Goal: Communication & Community: Answer question/provide support

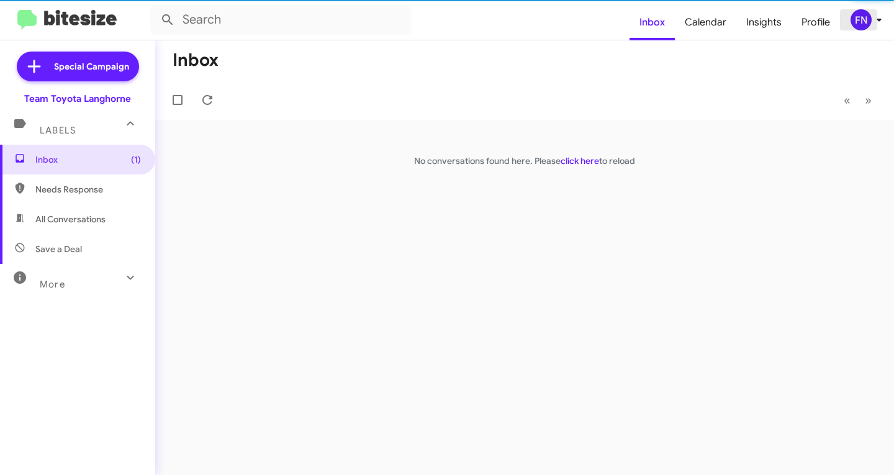
click at [867, 24] on div "FN" at bounding box center [860, 19] width 21 height 21
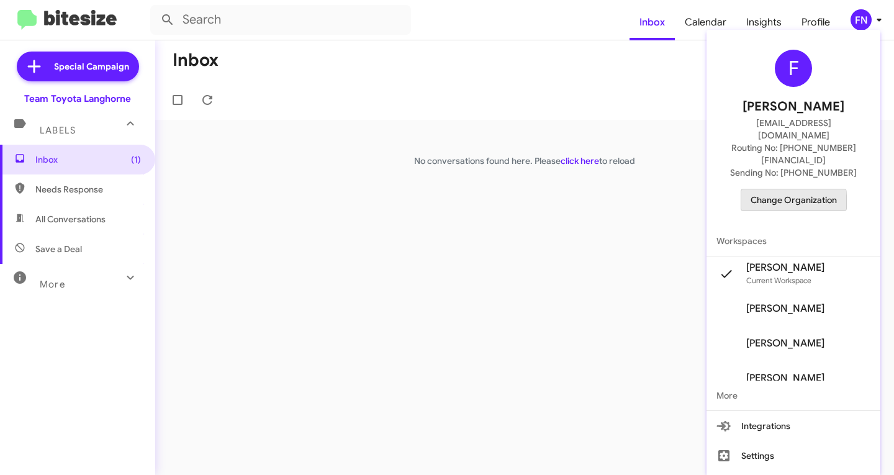
click at [771, 189] on span "Change Organization" at bounding box center [793, 199] width 86 height 21
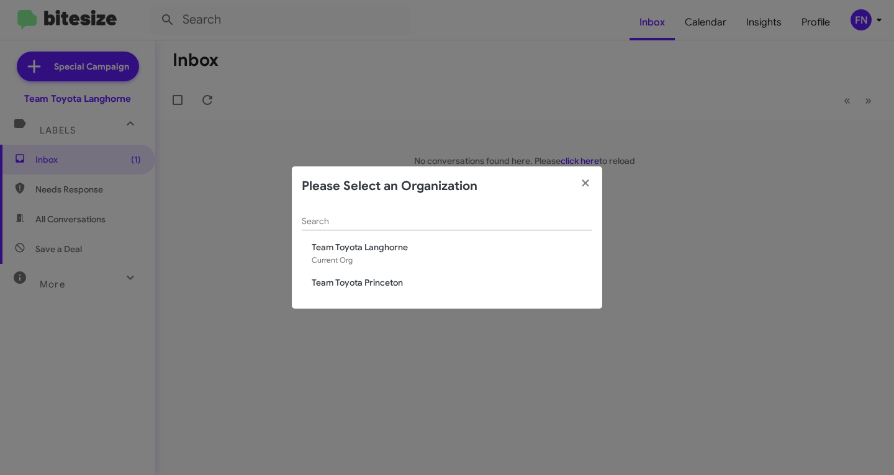
click at [605, 158] on modal-container "Please Select an Organization Search Team Toyota Langhorne Current Org Team Toy…" at bounding box center [447, 237] width 894 height 475
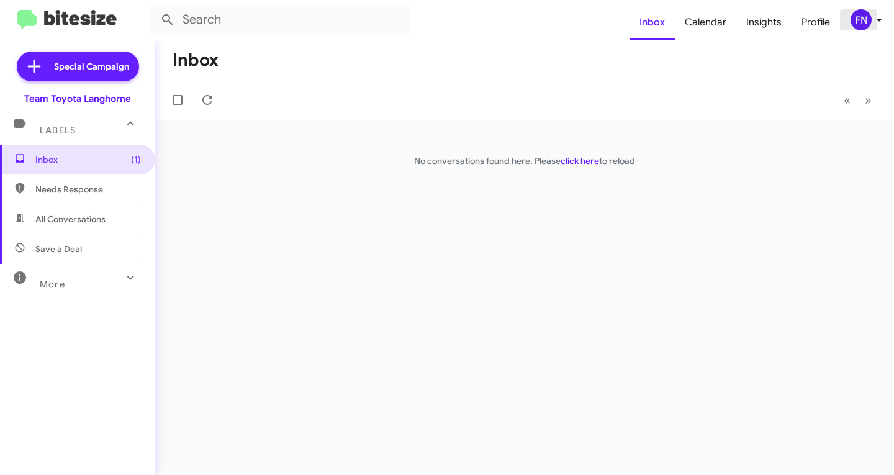
click at [876, 24] on icon at bounding box center [878, 19] width 15 height 15
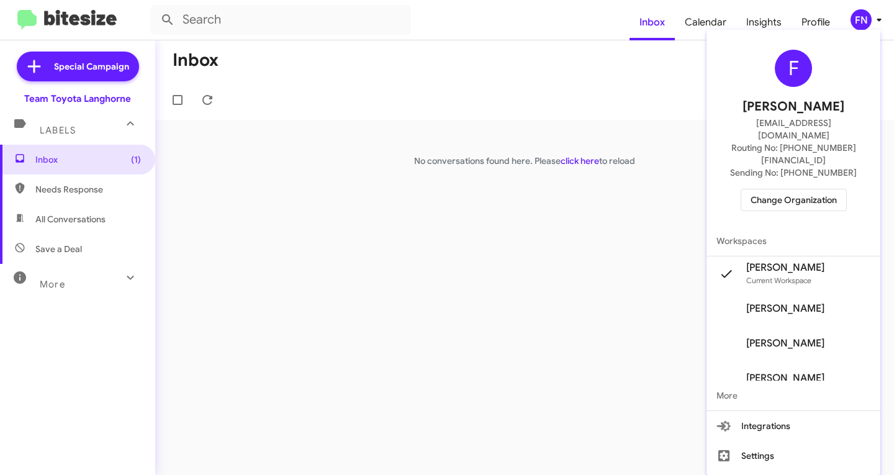
click at [771, 302] on span "[PERSON_NAME]" at bounding box center [785, 308] width 78 height 12
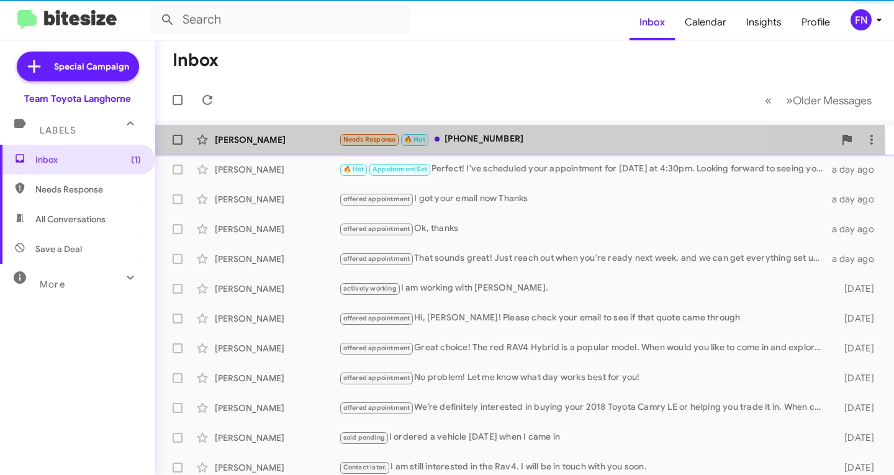
click at [274, 151] on div "[PERSON_NAME] Needs Response 🔥 Hot [PHONE_NUMBER] 5 minutes ago" at bounding box center [524, 139] width 719 height 25
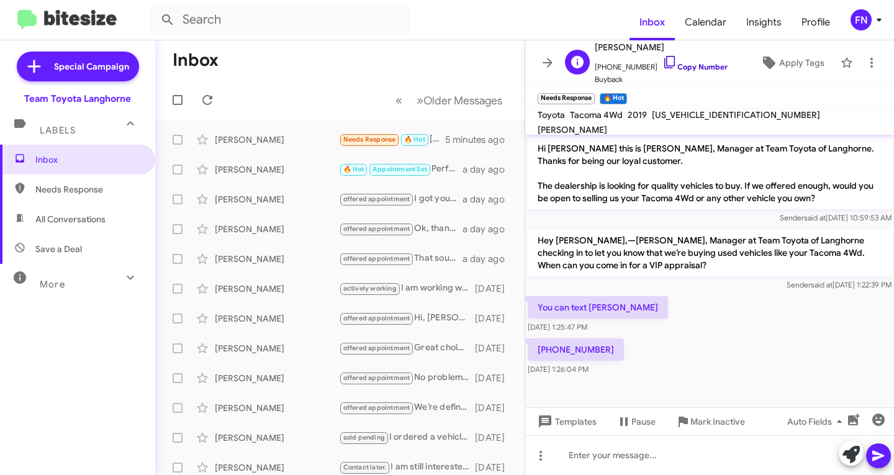
click at [707, 67] on link "Copy Number" at bounding box center [694, 66] width 65 height 9
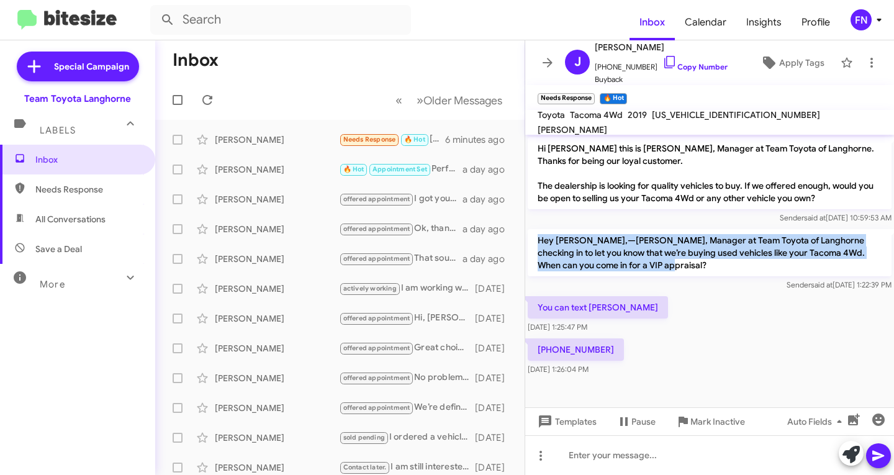
drag, startPoint x: 638, startPoint y: 261, endPoint x: 530, endPoint y: 239, distance: 110.3
click at [530, 239] on p "Hey [PERSON_NAME],—[PERSON_NAME], Manager at Team Toyota of Langhorne checking …" at bounding box center [710, 252] width 364 height 47
copy p "Hey [PERSON_NAME],—[PERSON_NAME], Manager at Team Toyota of Langhorne checking …"
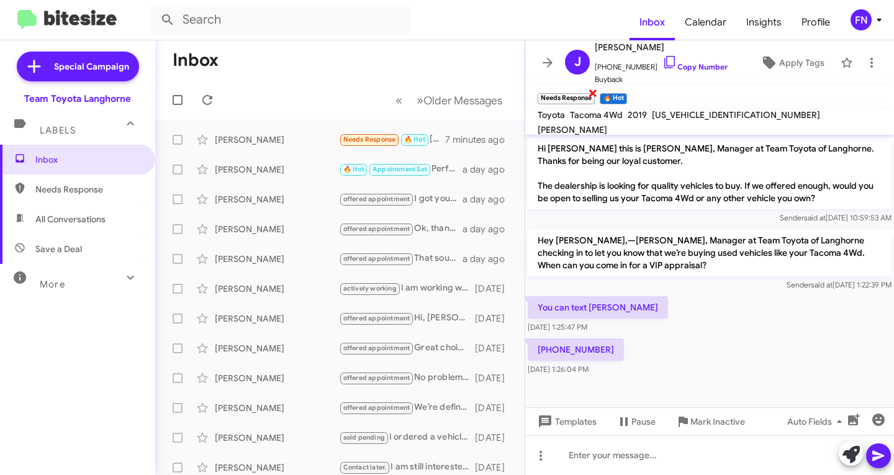
click at [592, 91] on span "×" at bounding box center [593, 92] width 10 height 15
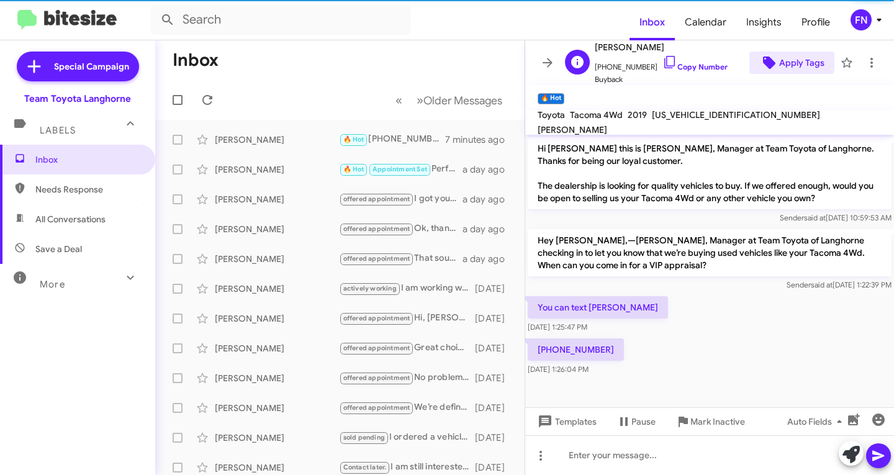
click at [779, 58] on span "Apply Tags" at bounding box center [801, 63] width 45 height 22
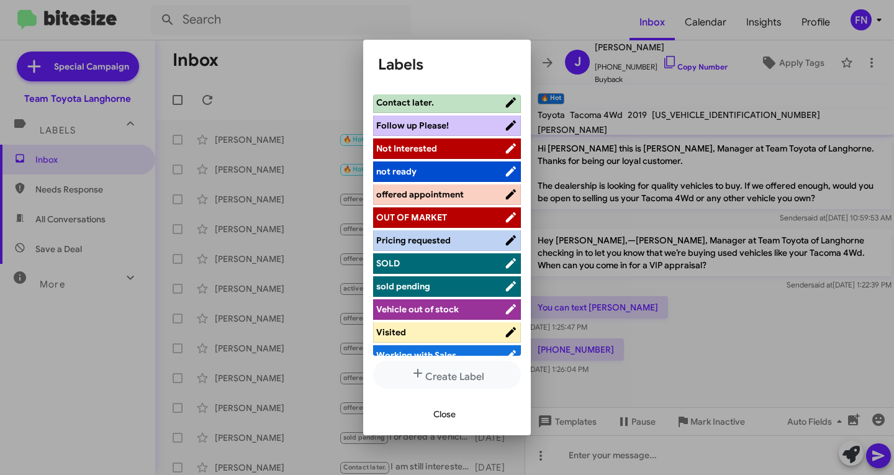
scroll to position [199, 0]
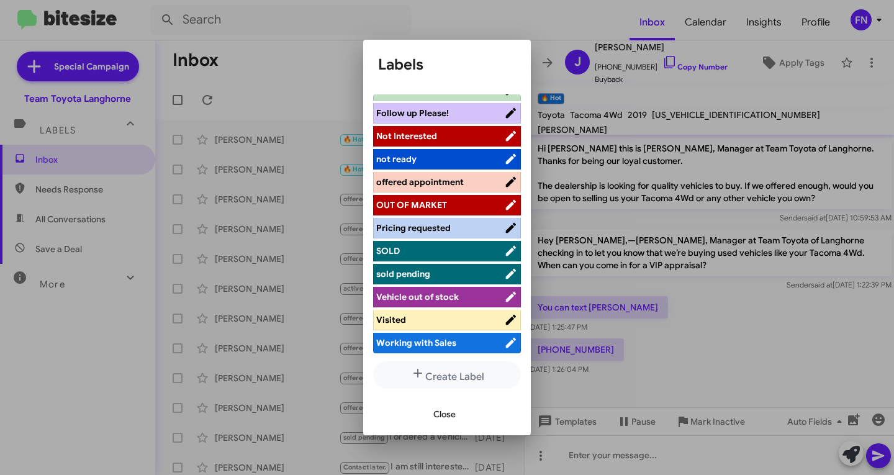
click at [449, 178] on span "offered appointment" at bounding box center [420, 181] width 88 height 11
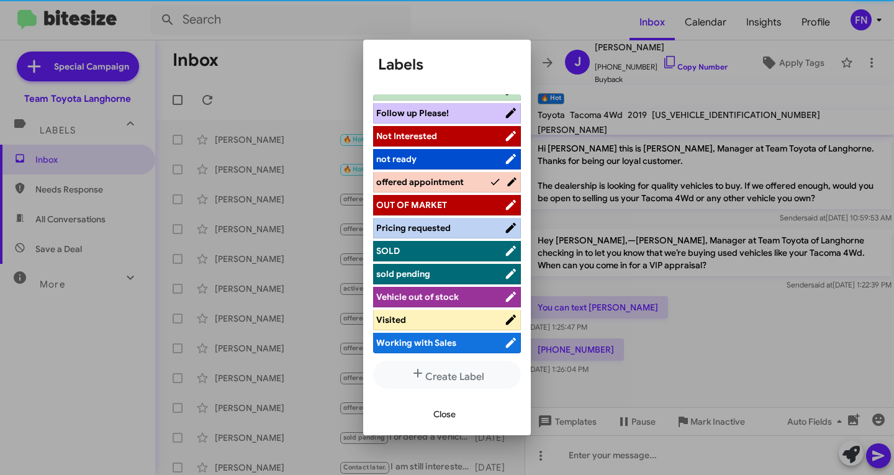
click at [442, 410] on span "Close" at bounding box center [444, 414] width 22 height 22
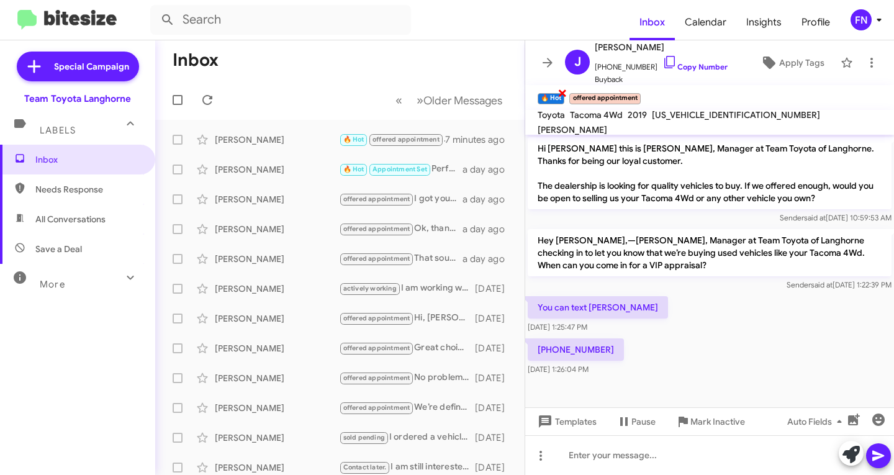
click at [558, 93] on small "🔥 Hot" at bounding box center [550, 98] width 27 height 11
click at [564, 94] on span "×" at bounding box center [562, 92] width 10 height 15
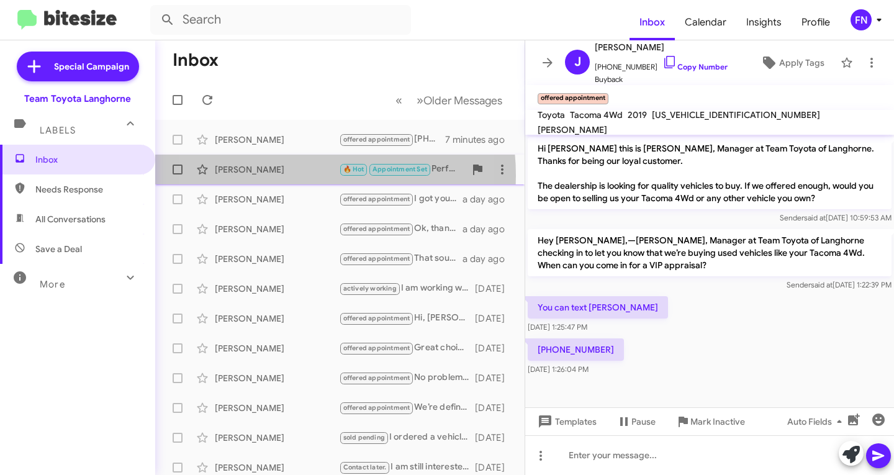
click at [268, 176] on div "[PERSON_NAME] 🔥 Hot Appointment Set Perfect! I've scheduled your appointment fo…" at bounding box center [339, 169] width 349 height 25
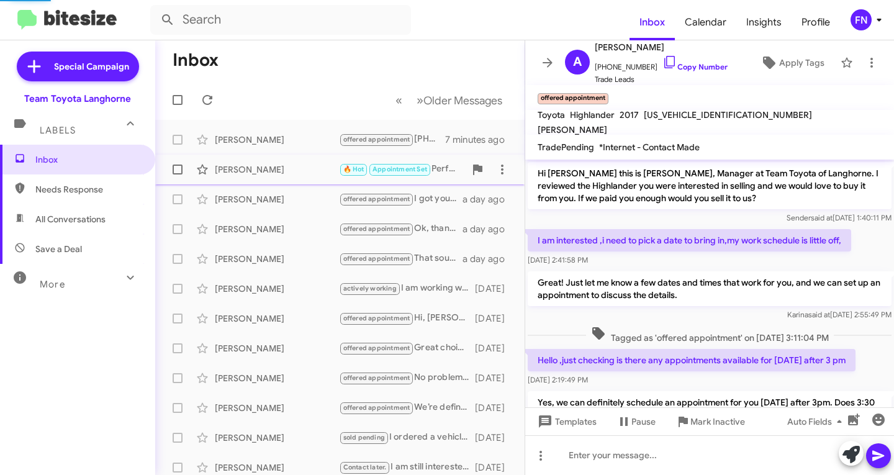
scroll to position [210, 0]
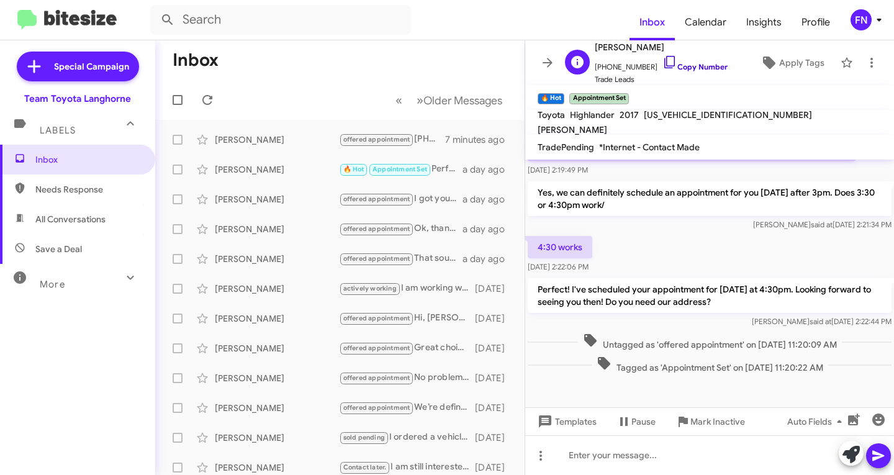
click at [673, 65] on link "Copy Number" at bounding box center [694, 66] width 65 height 9
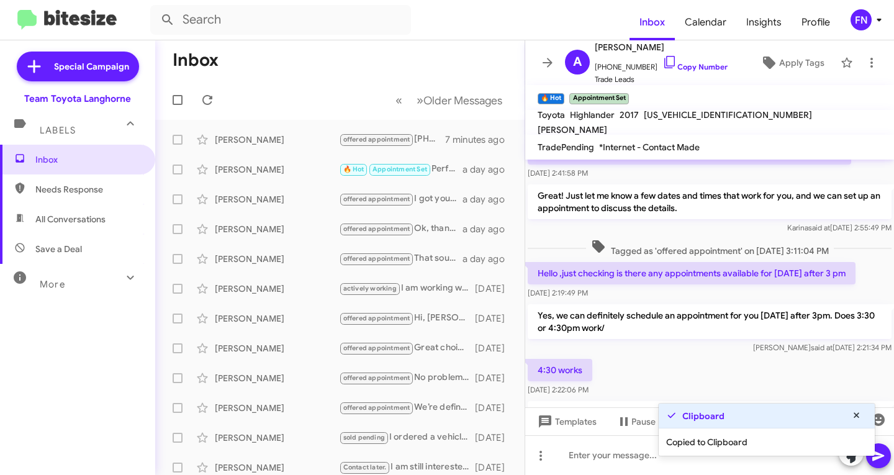
scroll to position [0, 0]
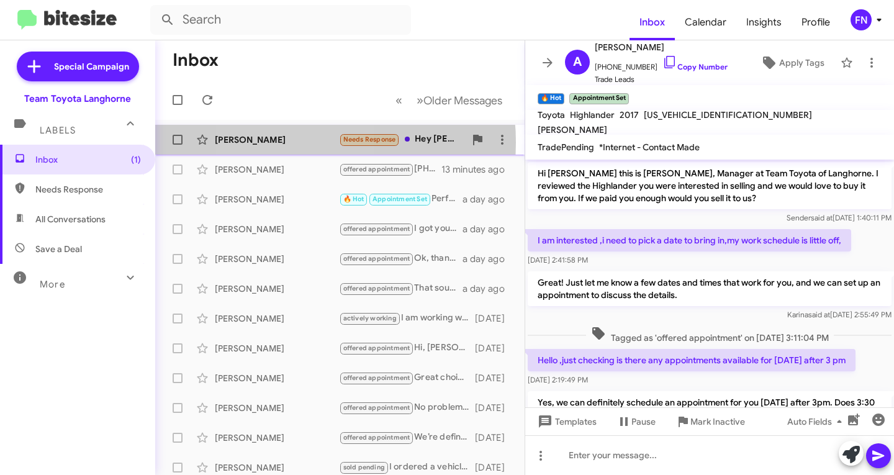
click at [287, 142] on div "[PERSON_NAME]" at bounding box center [277, 139] width 124 height 12
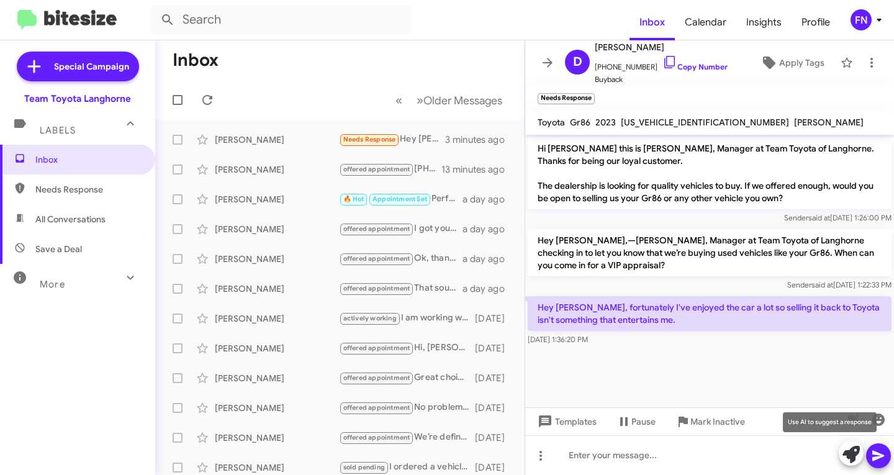
click at [856, 460] on icon at bounding box center [850, 454] width 17 height 17
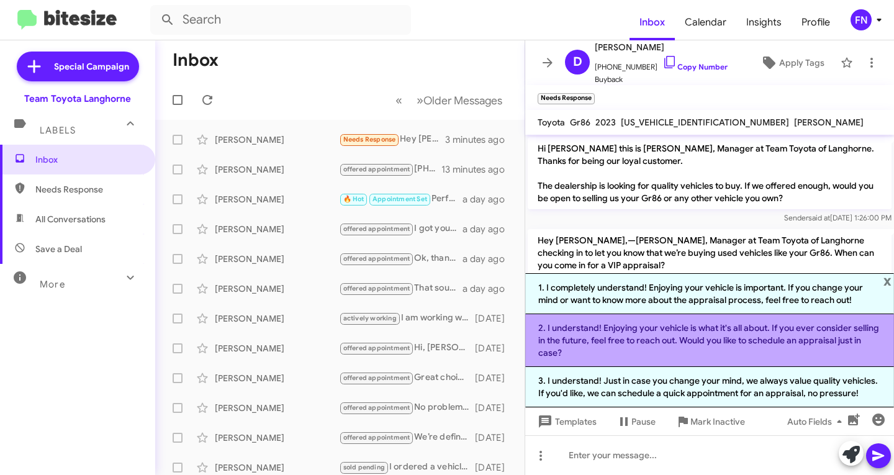
click at [636, 328] on li "2. I understand! Enjoying your vehicle is what it's all about. If you ever cons…" at bounding box center [709, 340] width 369 height 53
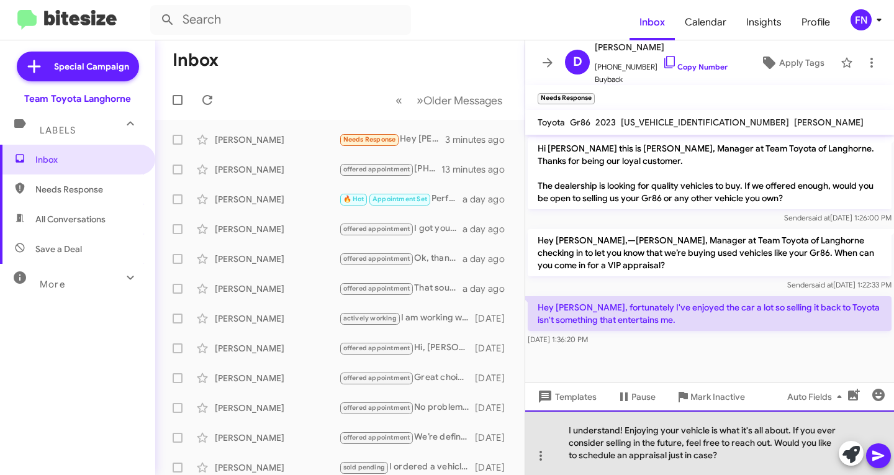
drag, startPoint x: 745, startPoint y: 453, endPoint x: 779, endPoint y: 444, distance: 34.8
click at [779, 444] on div "I understand! Enjoying your vehicle is what it's all about. If you ever conside…" at bounding box center [709, 442] width 369 height 65
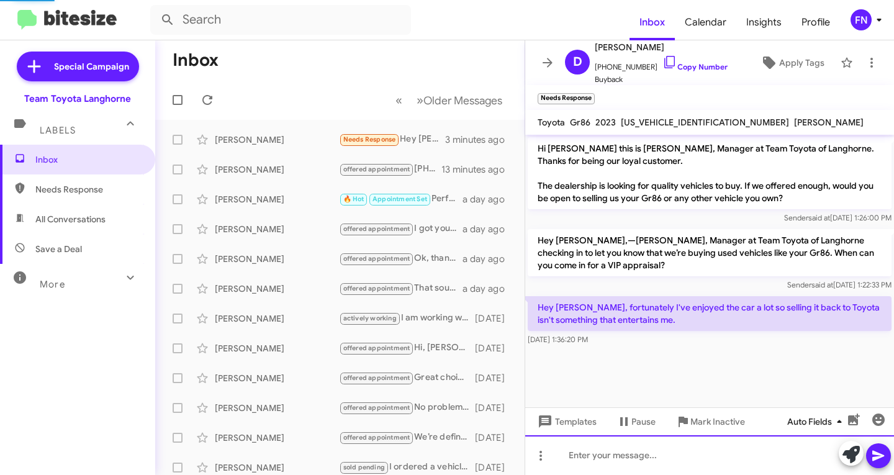
scroll to position [8, 0]
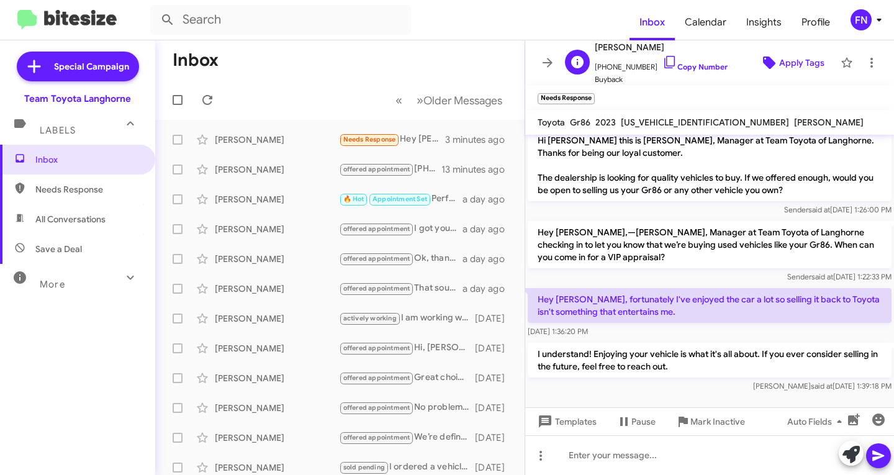
click at [799, 62] on span "Apply Tags" at bounding box center [801, 63] width 45 height 22
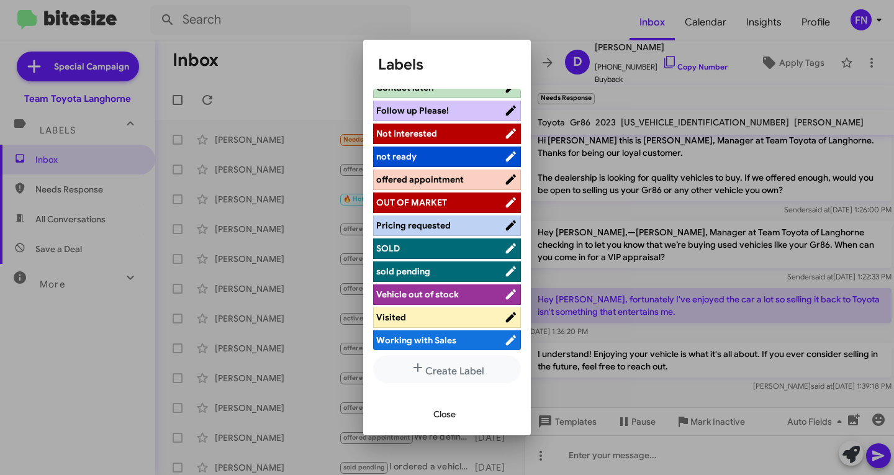
scroll to position [199, 0]
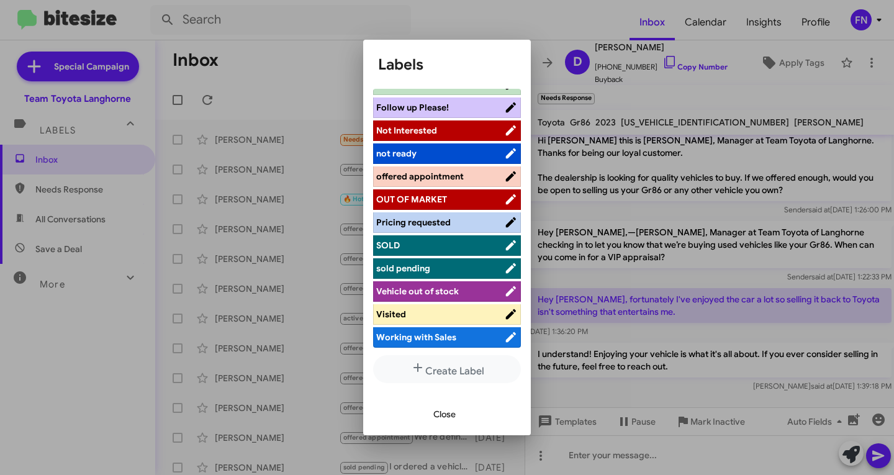
click at [431, 176] on span "offered appointment" at bounding box center [420, 176] width 88 height 11
click at [434, 411] on span "Close" at bounding box center [444, 414] width 22 height 22
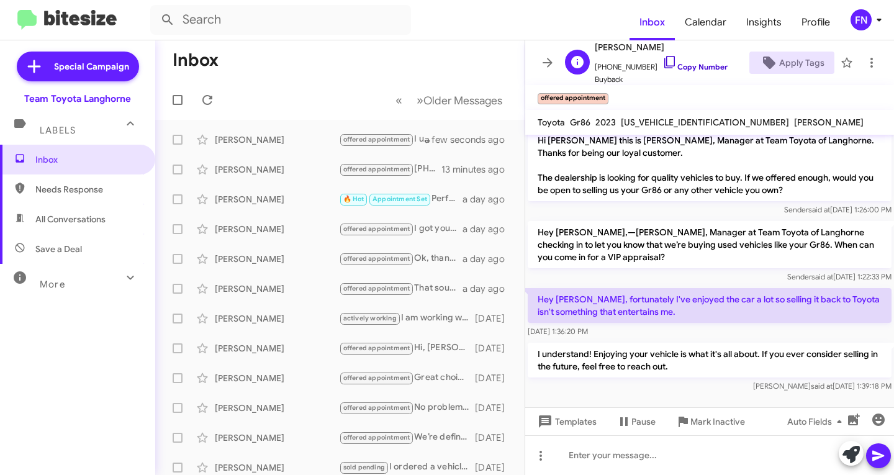
click at [675, 67] on link "Copy Number" at bounding box center [694, 66] width 65 height 9
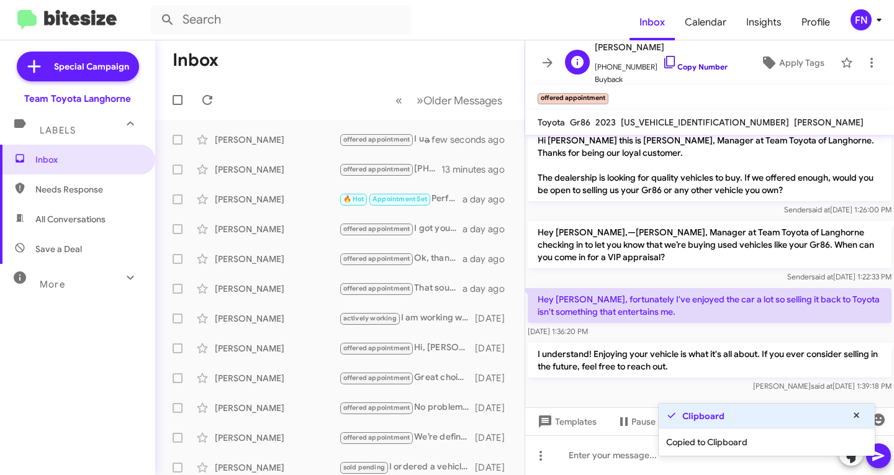
click at [675, 67] on link "Copy Number" at bounding box center [694, 66] width 65 height 9
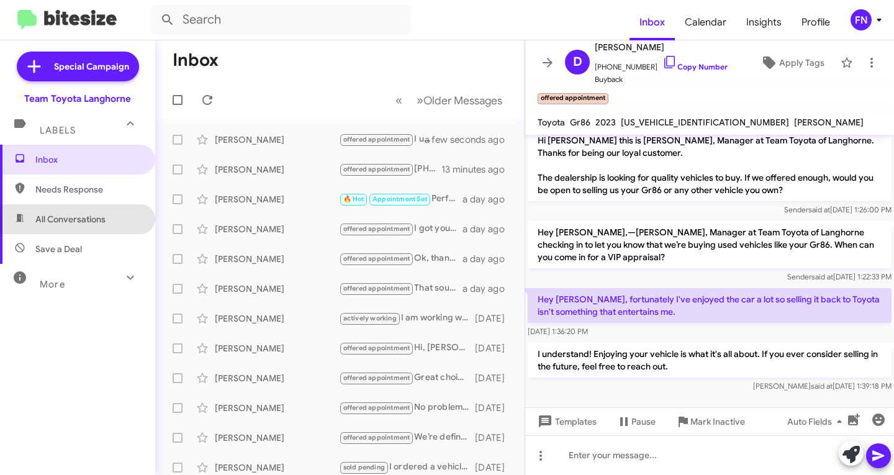
click at [122, 220] on span "All Conversations" at bounding box center [77, 219] width 155 height 30
type input "in:all-conversations"
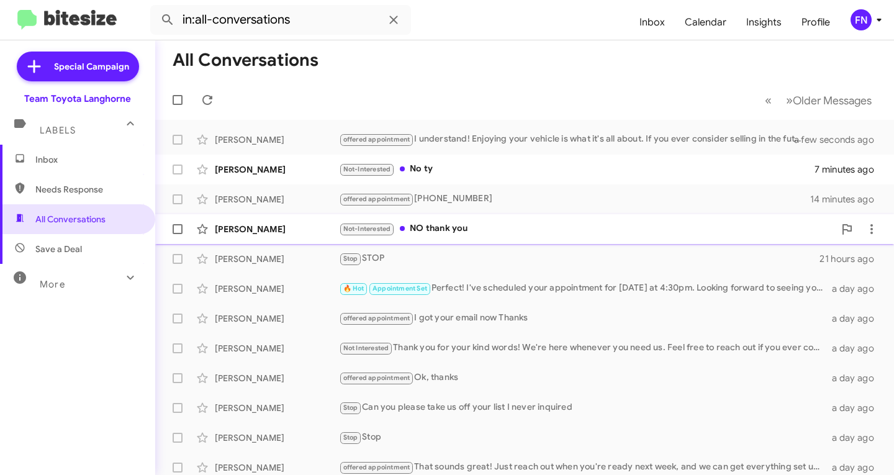
click at [253, 224] on div "[PERSON_NAME]" at bounding box center [277, 229] width 124 height 12
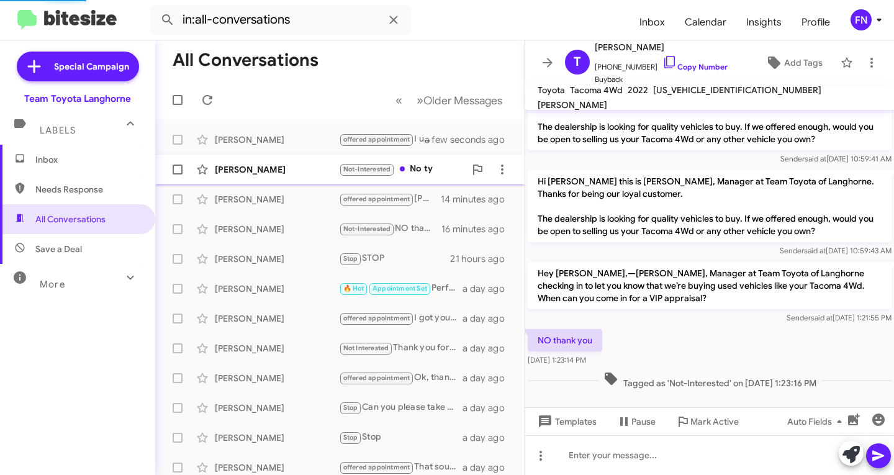
click at [258, 173] on div "[PERSON_NAME]" at bounding box center [277, 169] width 124 height 12
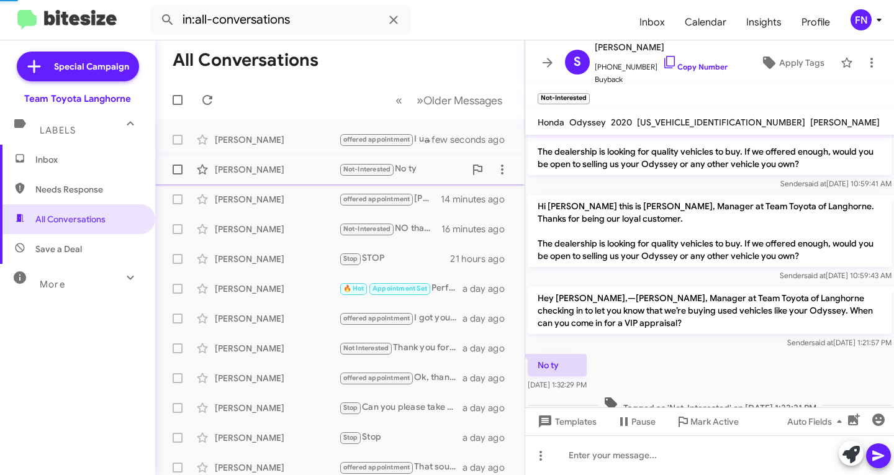
scroll to position [59, 0]
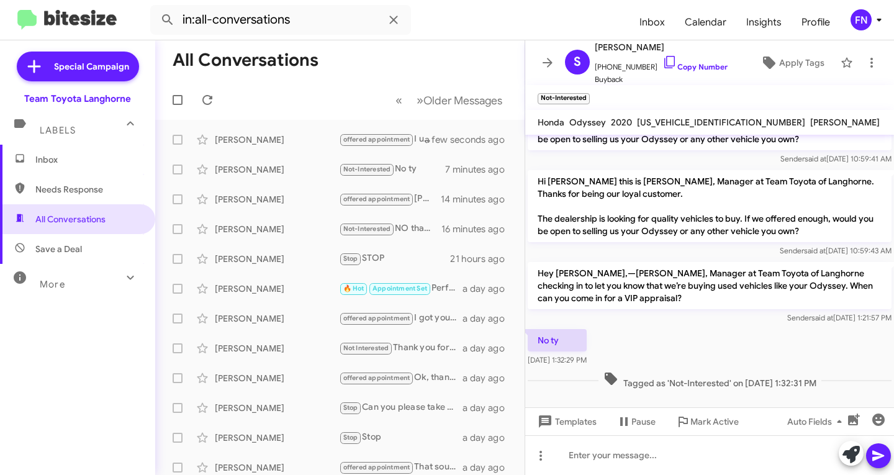
click at [73, 167] on span "Inbox" at bounding box center [77, 160] width 155 height 30
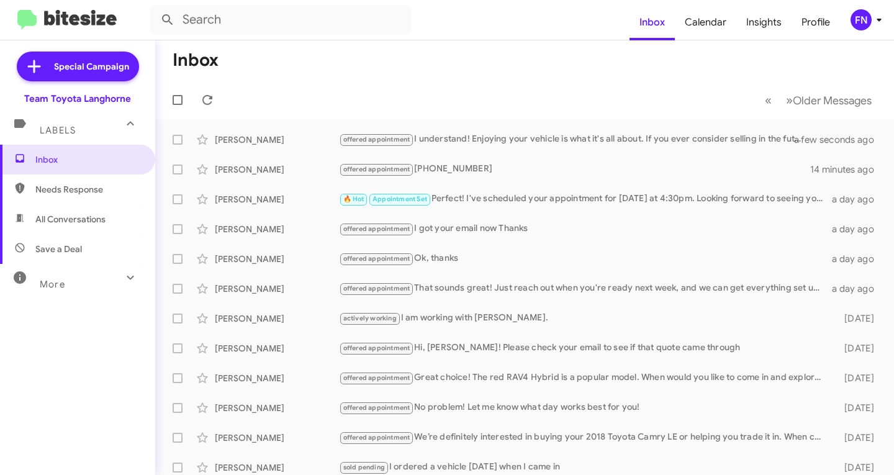
click at [100, 218] on span "All Conversations" at bounding box center [70, 219] width 70 height 12
type input "in:all-conversations"
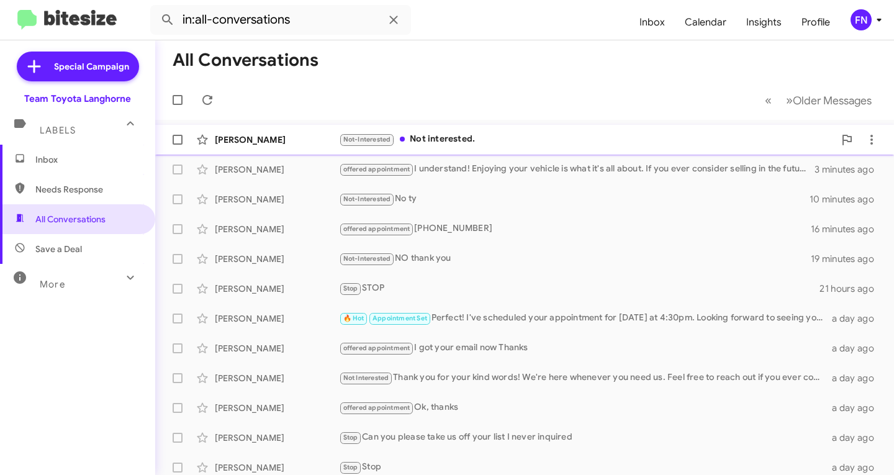
click at [301, 136] on div "[PERSON_NAME]" at bounding box center [277, 139] width 124 height 12
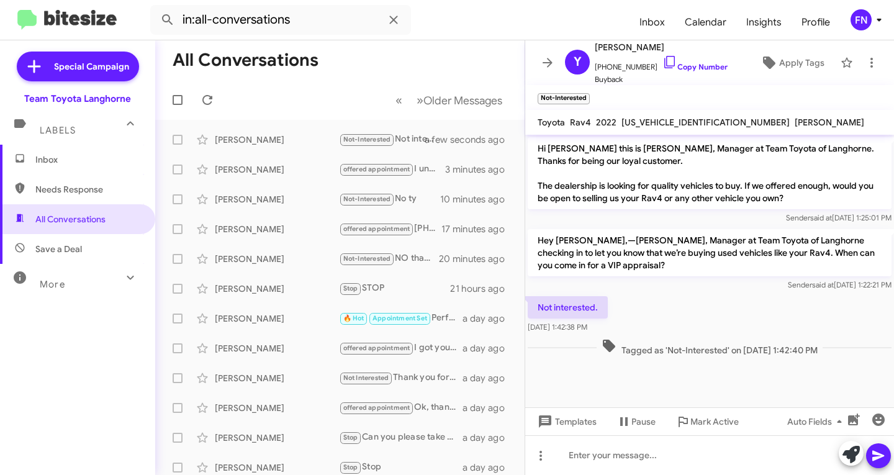
click at [94, 156] on span "Inbox" at bounding box center [88, 159] width 106 height 12
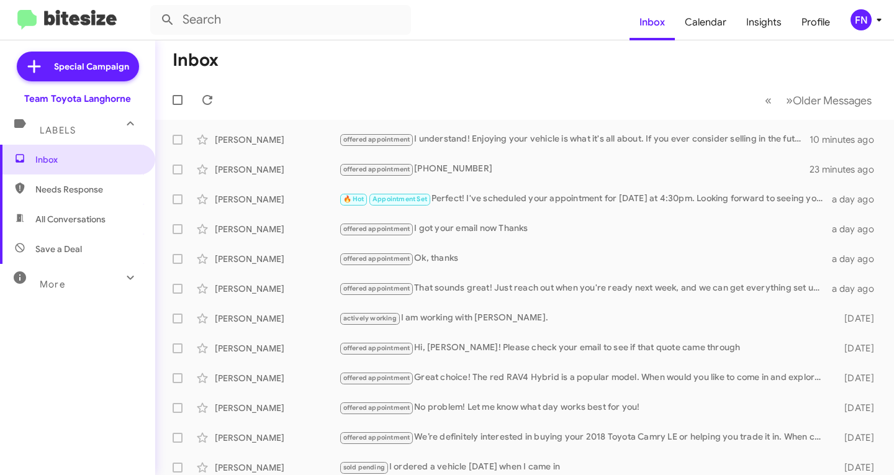
click at [122, 197] on span "Needs Response" at bounding box center [77, 189] width 155 height 30
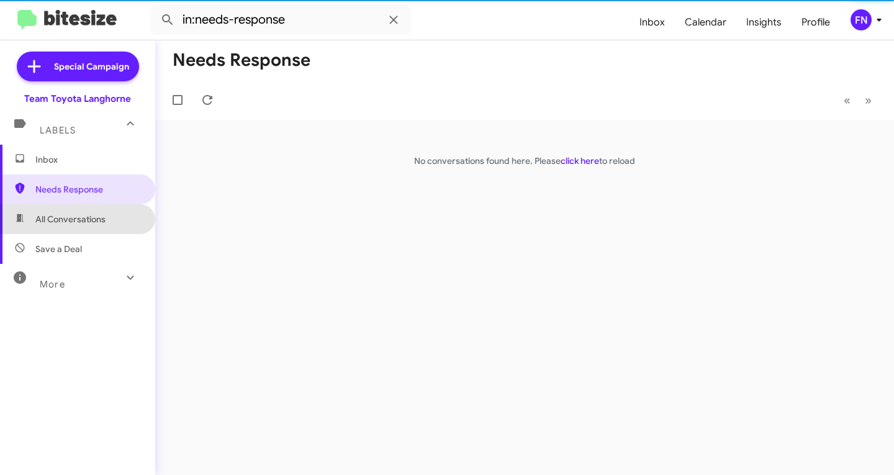
click at [113, 206] on span "All Conversations" at bounding box center [77, 219] width 155 height 30
type input "in:all-conversations"
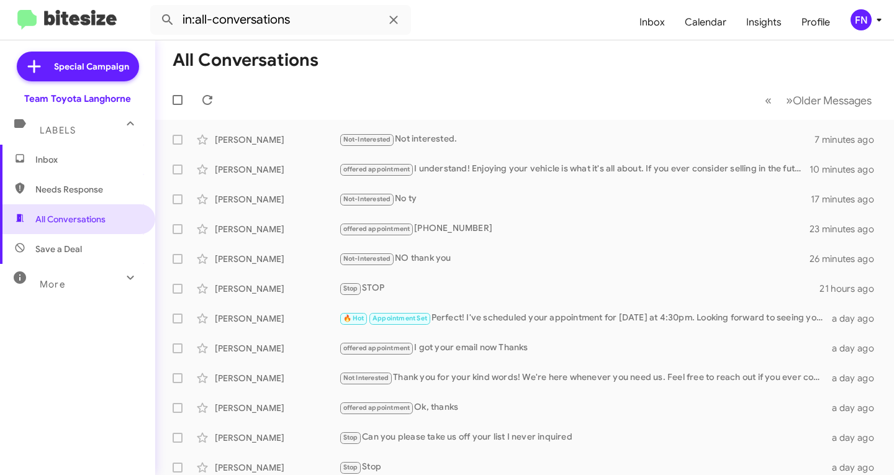
drag, startPoint x: 79, startPoint y: 164, endPoint x: 83, endPoint y: 174, distance: 10.8
click at [79, 164] on span "Inbox" at bounding box center [88, 159] width 106 height 12
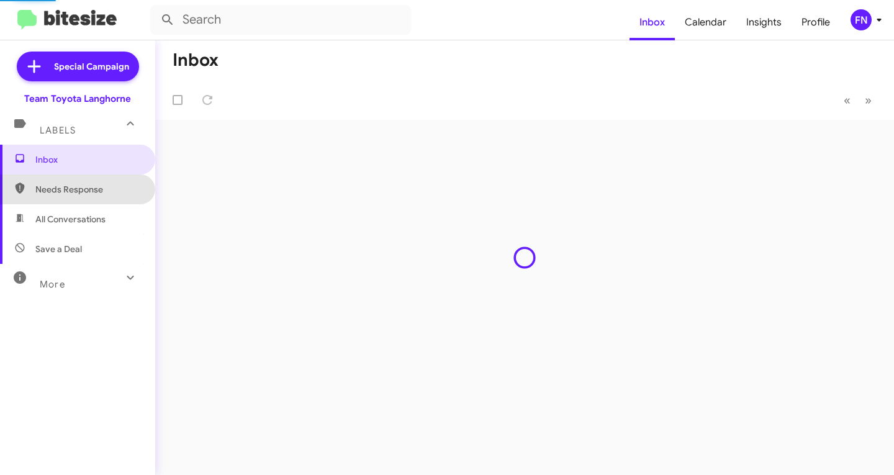
click at [86, 189] on span "Needs Response" at bounding box center [88, 189] width 106 height 12
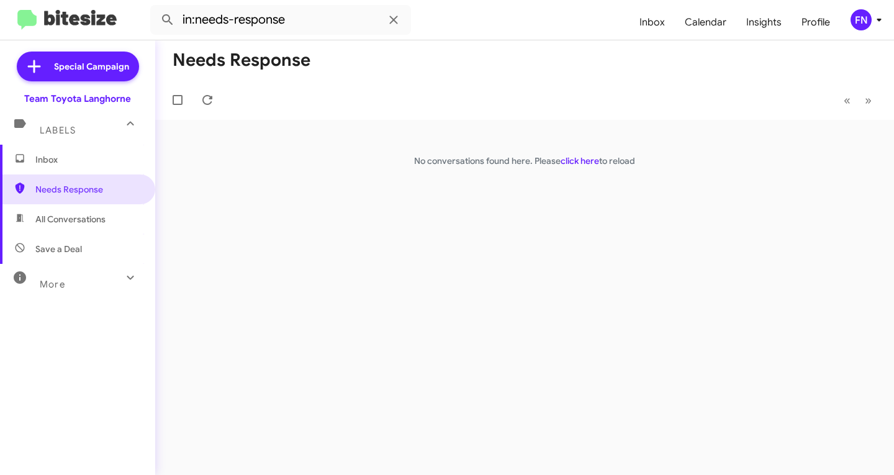
click at [112, 215] on span "All Conversations" at bounding box center [77, 219] width 155 height 30
type input "in:all-conversations"
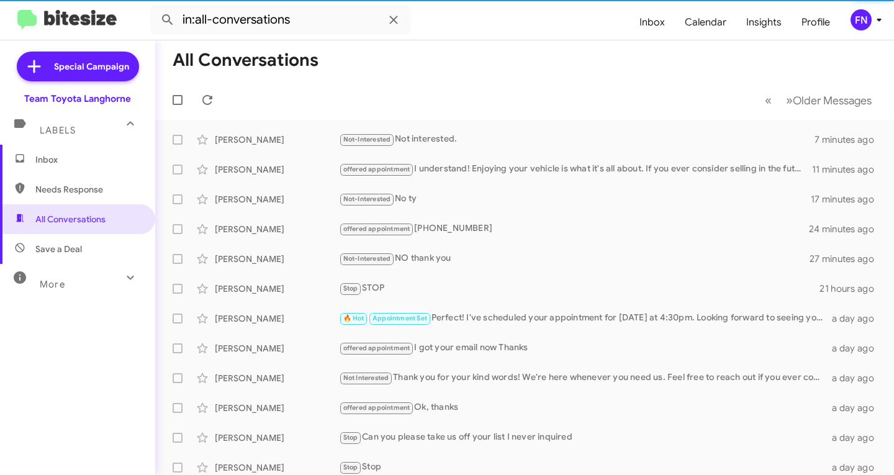
click at [874, 30] on mat-toolbar "in:all-conversations Inbox Calendar Insights Profile FN" at bounding box center [447, 20] width 894 height 40
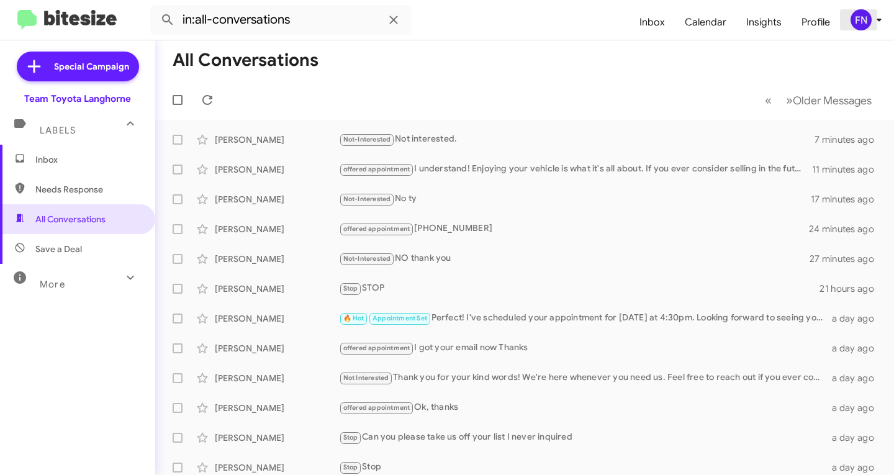
click at [873, 20] on icon at bounding box center [878, 19] width 15 height 15
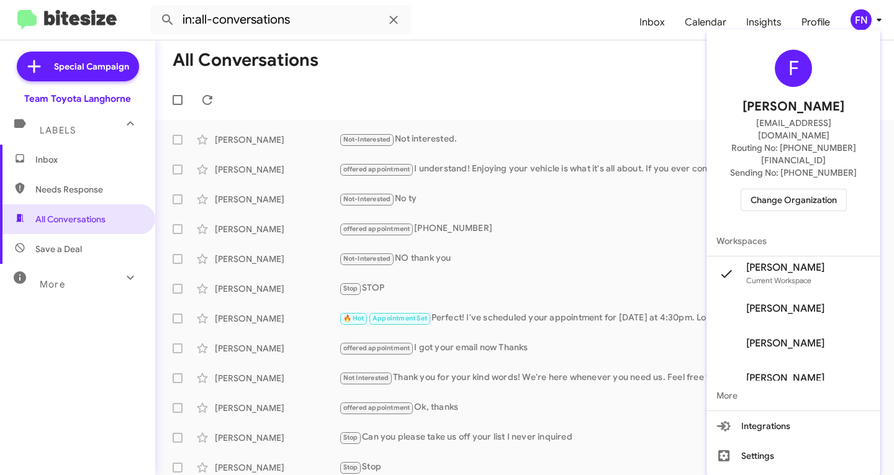
drag, startPoint x: 811, startPoint y: 163, endPoint x: 811, endPoint y: 173, distance: 9.9
click at [813, 164] on div "F [PERSON_NAME] [EMAIL_ADDRESS][DOMAIN_NAME] Routing No: [PHONE_NUMBER][FINANCI…" at bounding box center [793, 130] width 174 height 191
click at [808, 189] on span "Change Organization" at bounding box center [793, 199] width 86 height 21
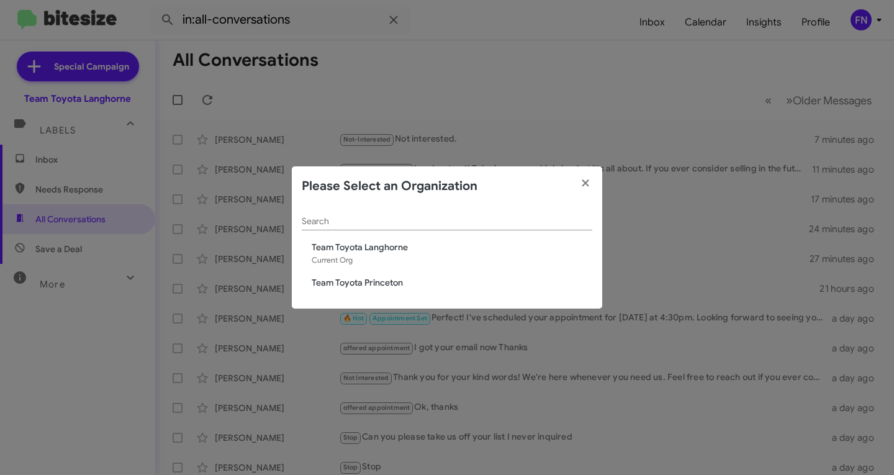
click at [386, 277] on span "Team Toyota Princeton" at bounding box center [452, 282] width 281 height 12
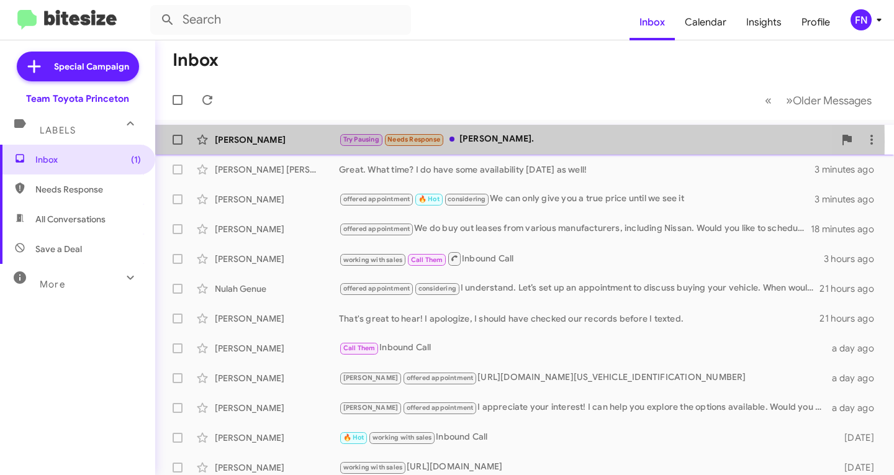
click at [306, 142] on div "Tahir Naveed" at bounding box center [277, 139] width 124 height 12
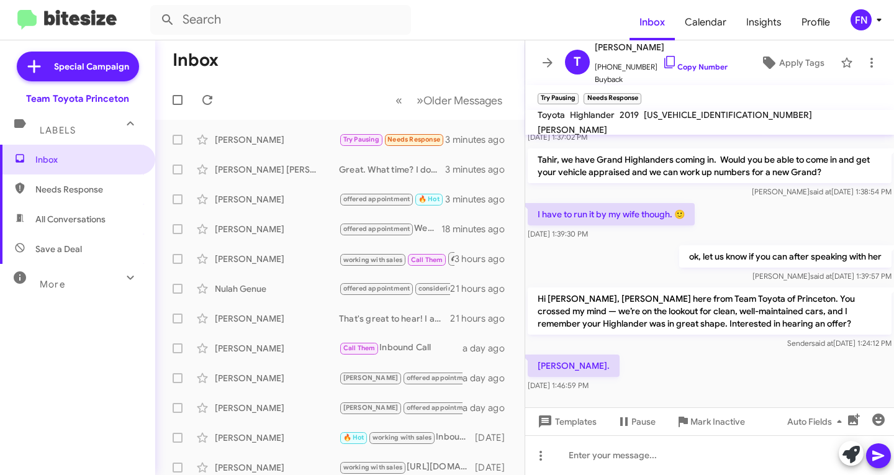
scroll to position [132, 0]
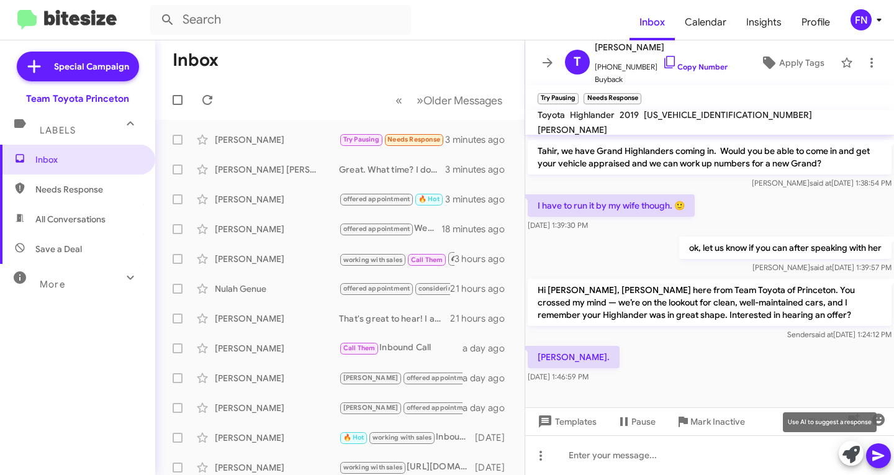
click at [844, 452] on icon at bounding box center [850, 454] width 17 height 17
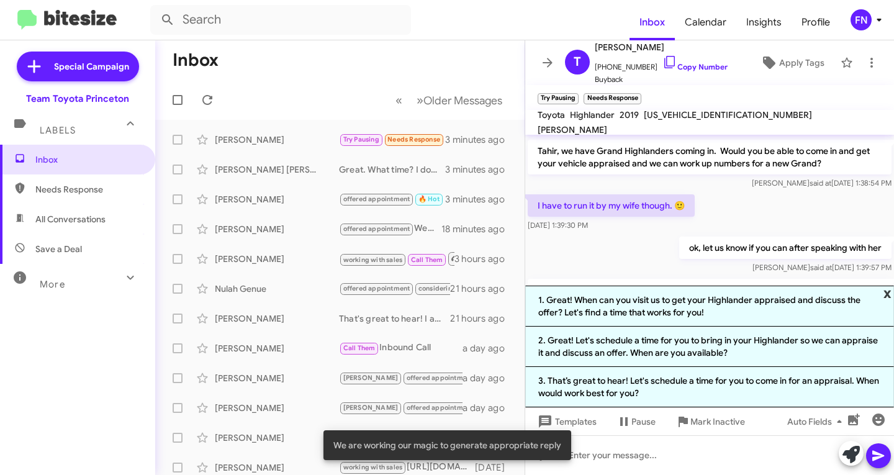
click at [886, 295] on span "x" at bounding box center [887, 292] width 8 height 15
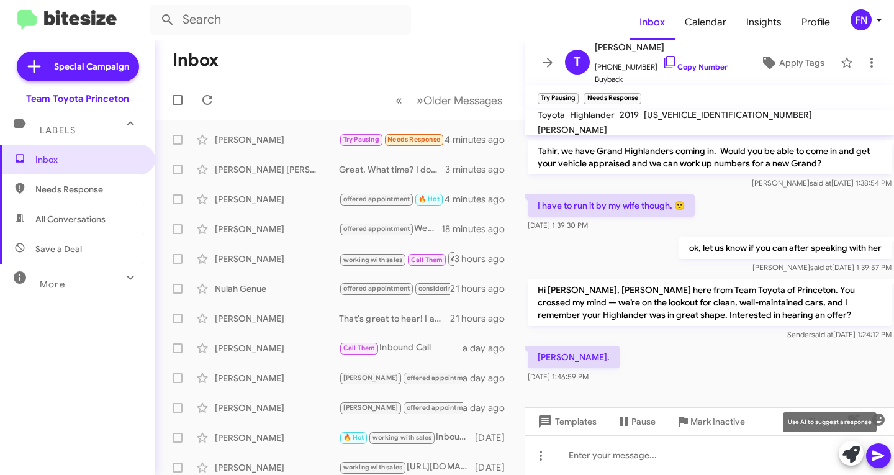
click at [847, 457] on icon at bounding box center [850, 454] width 17 height 17
